Goal: Check status: Check status

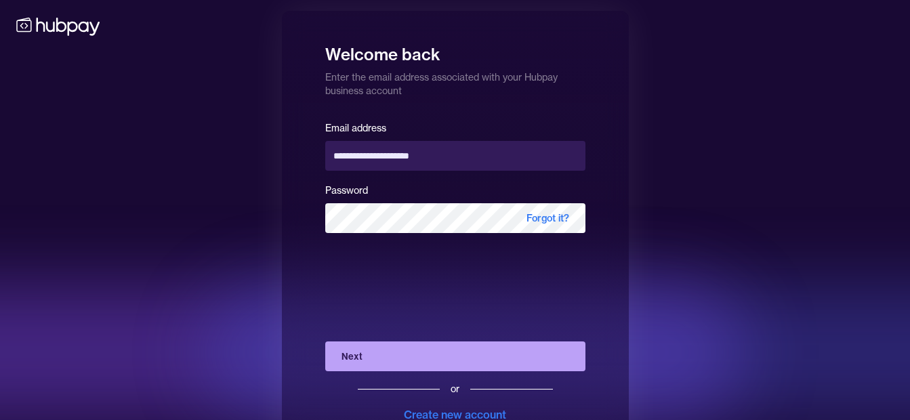
click at [380, 358] on button "Next" at bounding box center [455, 357] width 260 height 30
click at [380, 358] on div "Next or Create new account" at bounding box center [455, 377] width 260 height 92
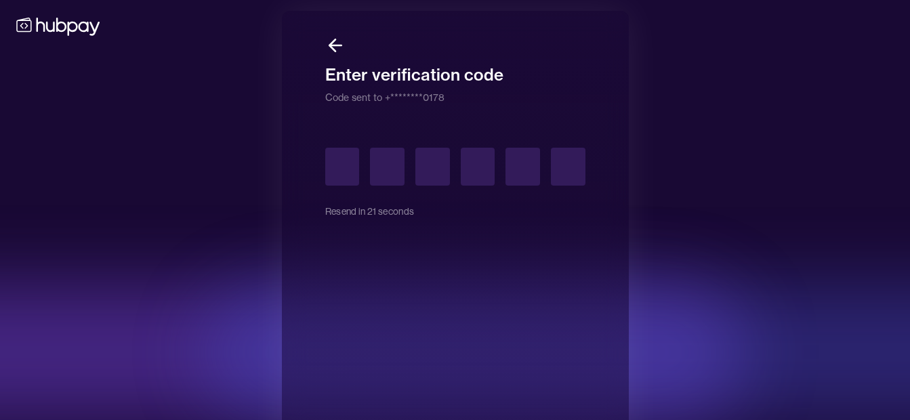
type input "*"
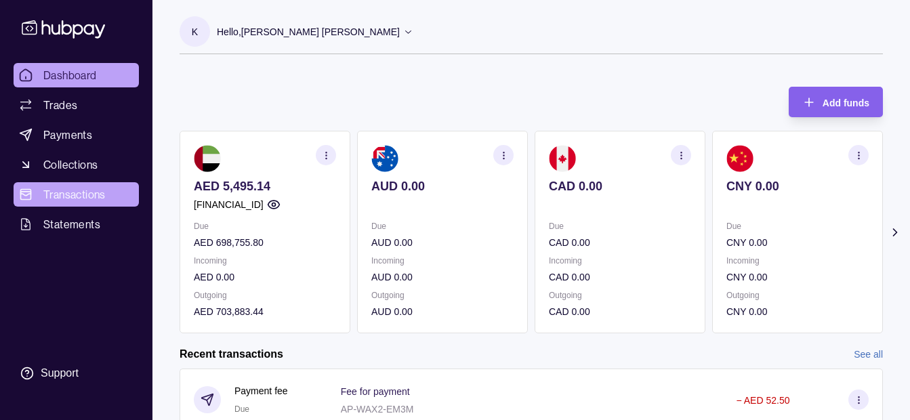
click at [89, 192] on span "Transactions" at bounding box center [74, 194] width 62 height 16
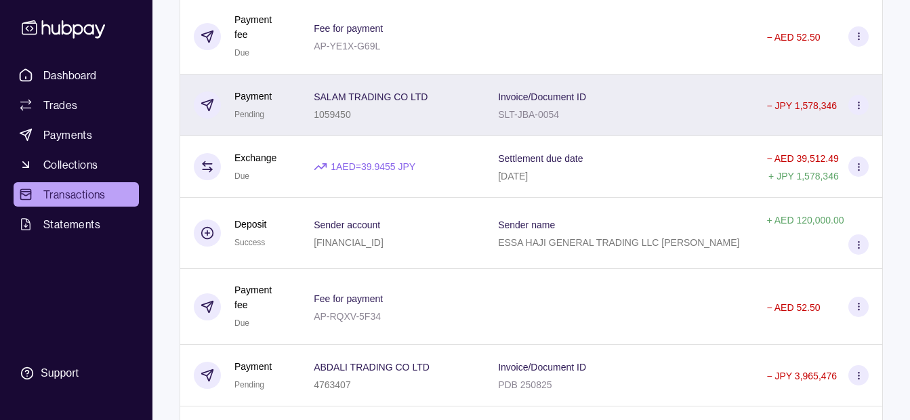
scroll to position [678, 0]
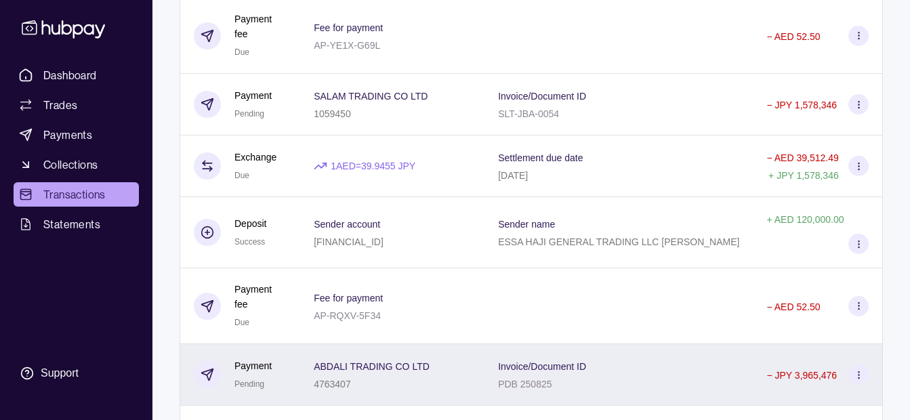
click at [436, 344] on div "ABDALI TRADING CO LTD 4763407" at bounding box center [392, 375] width 184 height 62
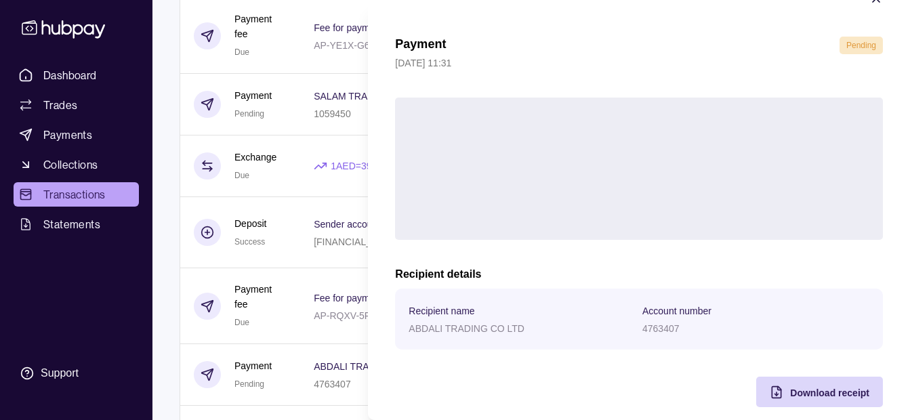
scroll to position [49, 0]
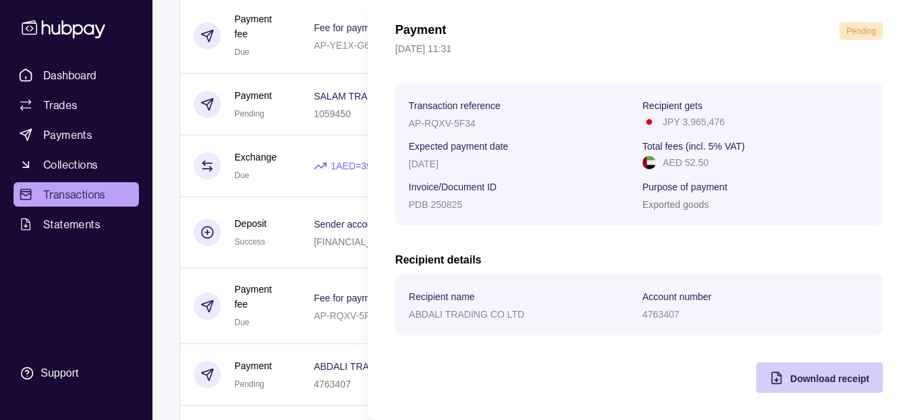
click at [807, 370] on div "Download receipt" at bounding box center [829, 378] width 79 height 16
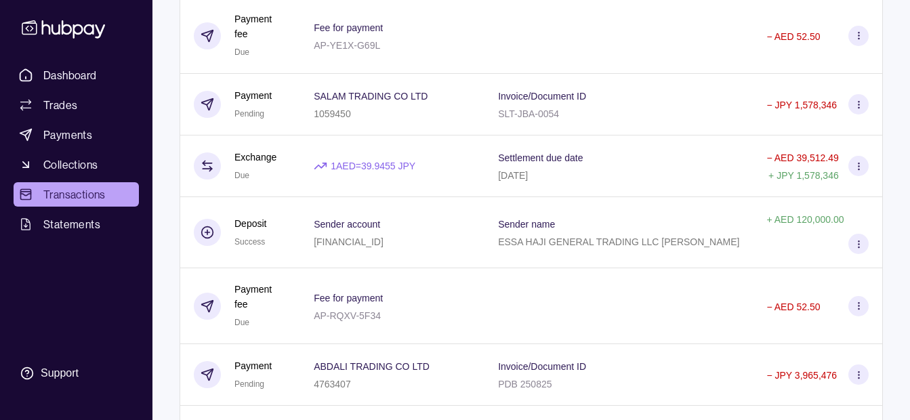
click at [315, 219] on html "Dashboard Trades Payments Collections Transactions Statements Support K Hello, …" at bounding box center [455, 144] width 910 height 1645
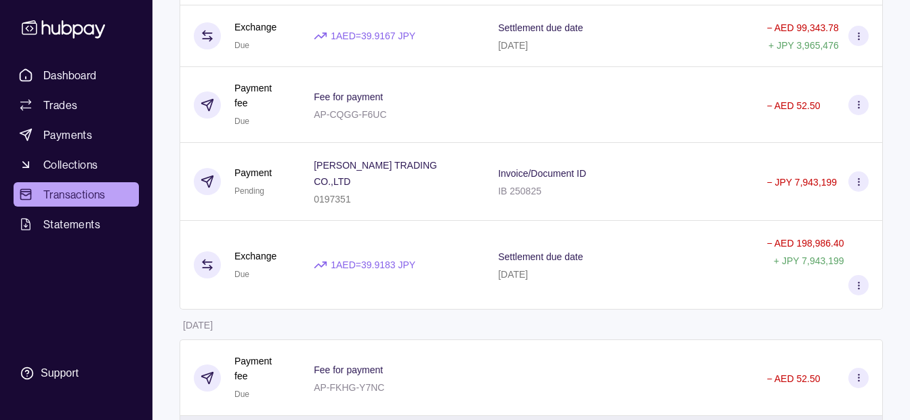
scroll to position [1146, 0]
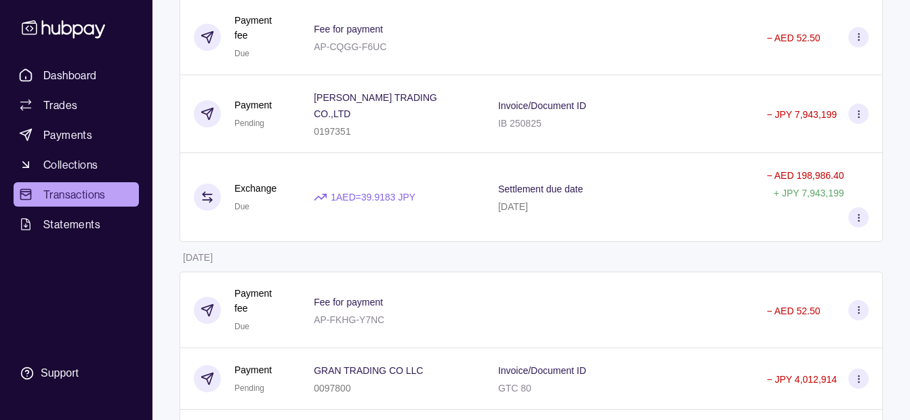
click at [140, 286] on div "Dashboard Trades Payments Collections Transactions Statements Support" at bounding box center [76, 225] width 136 height 325
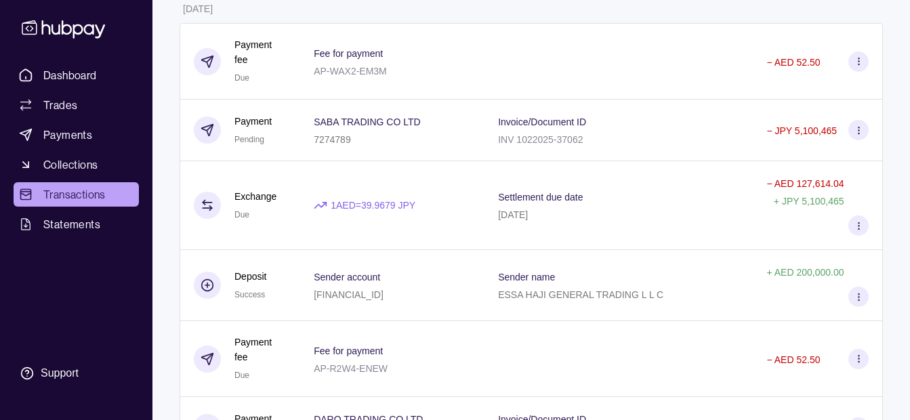
scroll to position [0, 0]
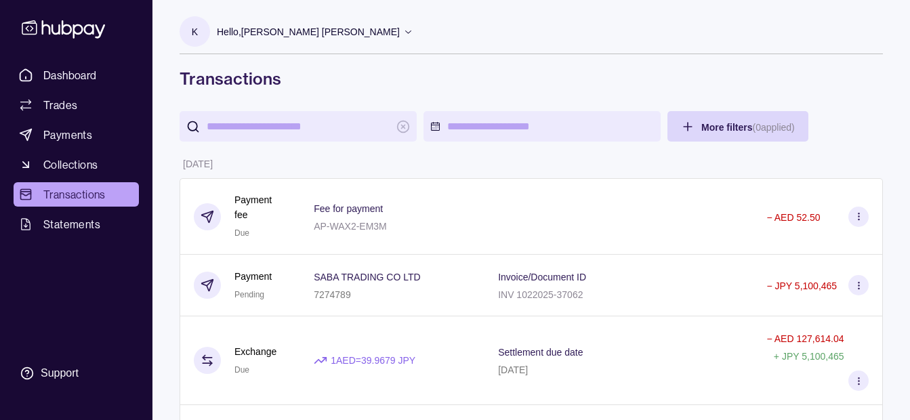
click at [327, 44] on div "Hello, [PERSON_NAME] [PERSON_NAME]" at bounding box center [315, 32] width 197 height 28
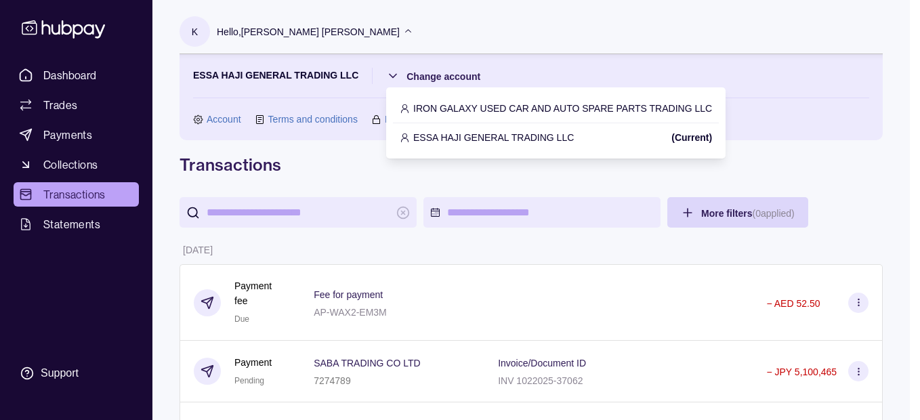
click at [483, 104] on p "IRON GALAXY USED CAR AND AUTO SPARE PARTS TRADING LLC" at bounding box center [562, 108] width 299 height 15
